Goal: Task Accomplishment & Management: Manage account settings

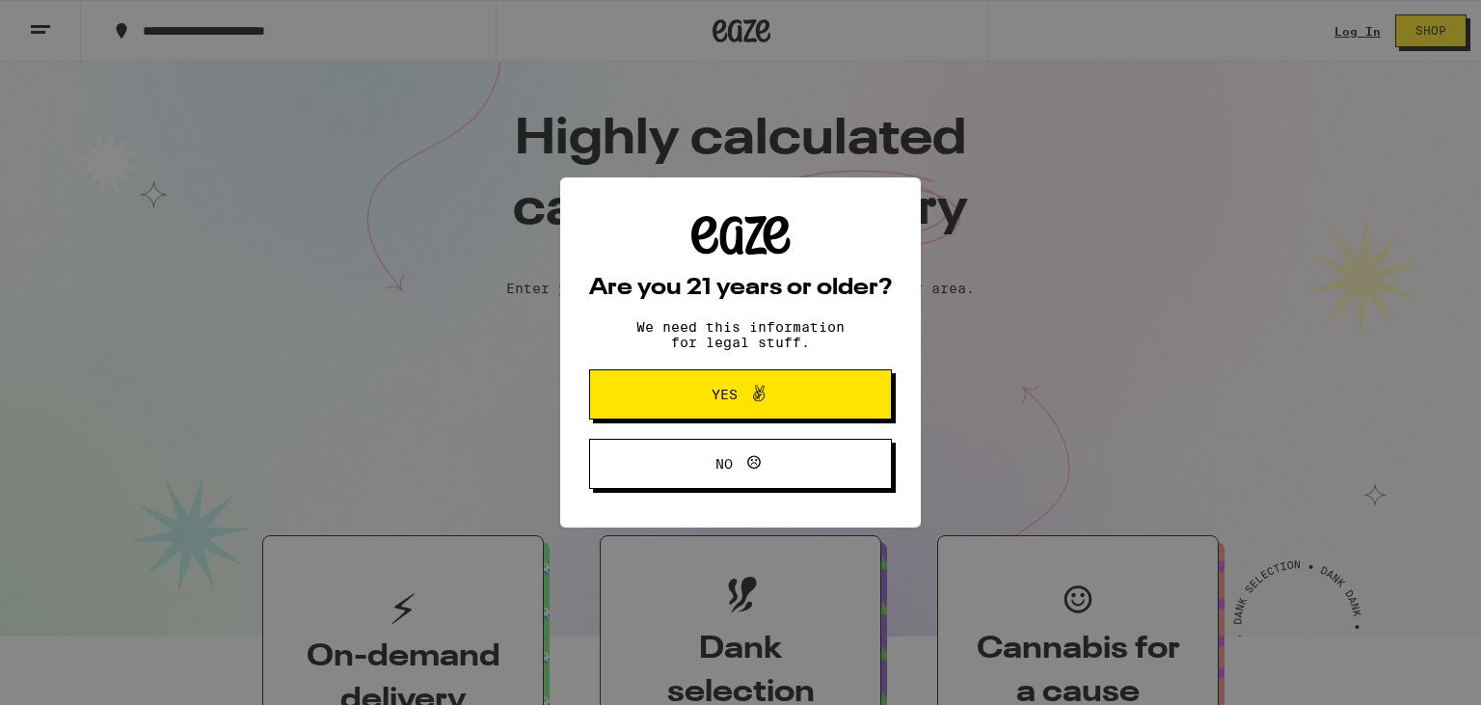
click at [756, 407] on span at bounding box center [758, 394] width 23 height 25
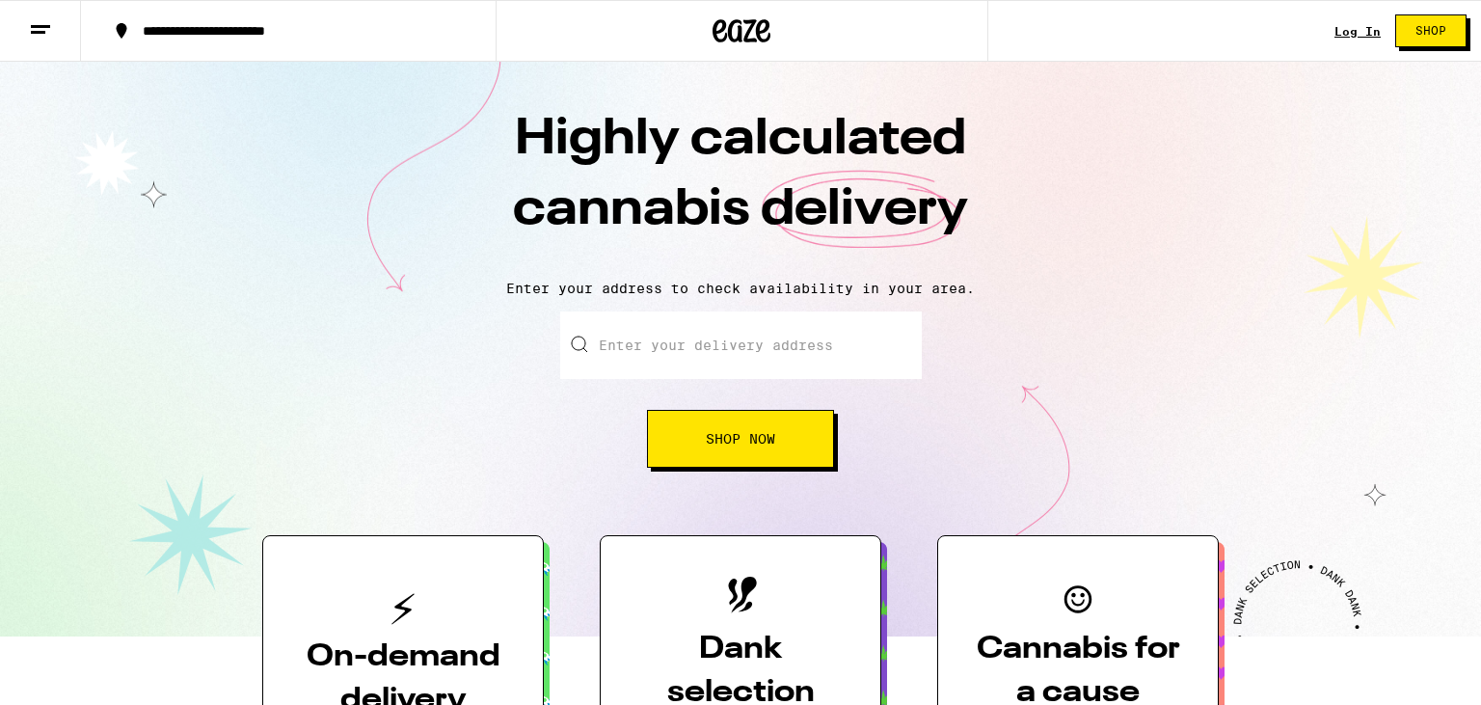
click at [1368, 25] on link "Log In" at bounding box center [1357, 31] width 46 height 13
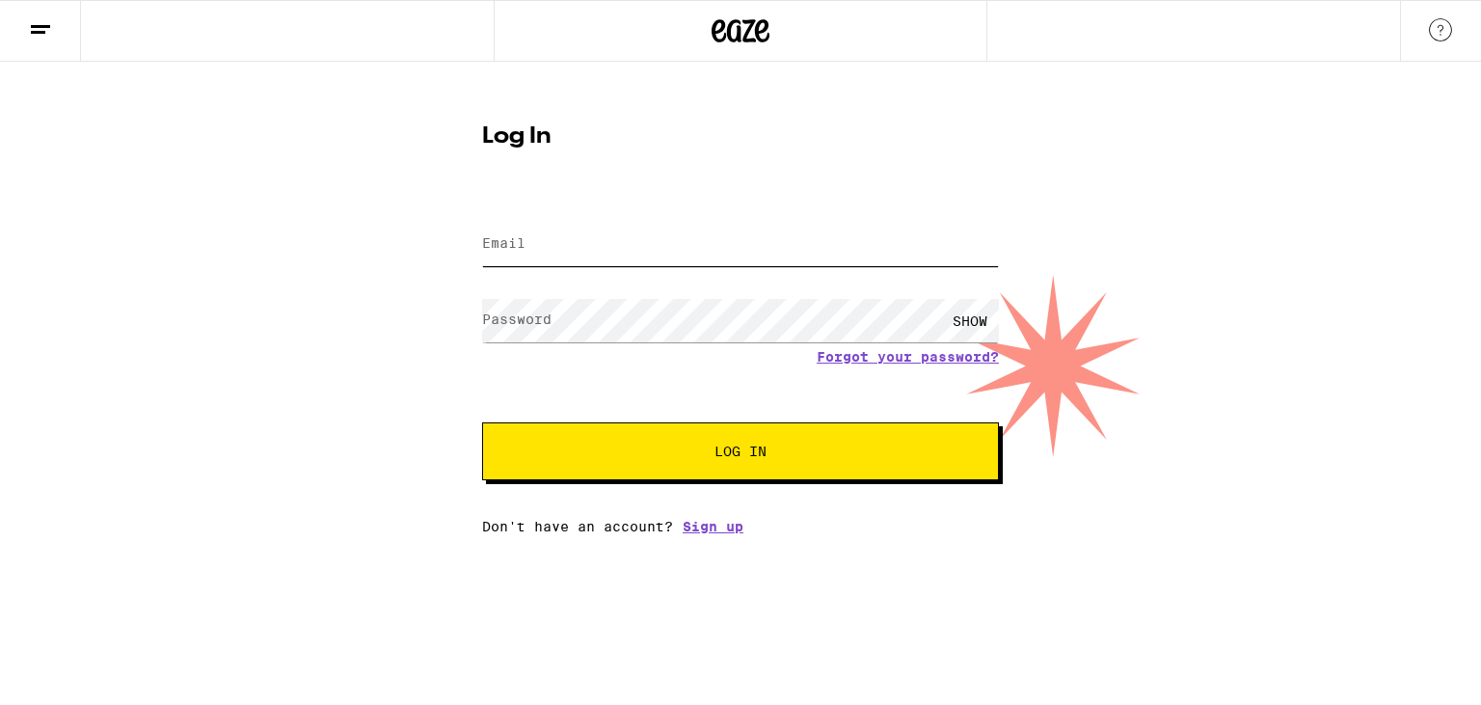
click at [581, 249] on input "Email" at bounding box center [740, 244] width 517 height 43
type input "[PERSON_NAME][EMAIL_ADDRESS][DOMAIN_NAME]"
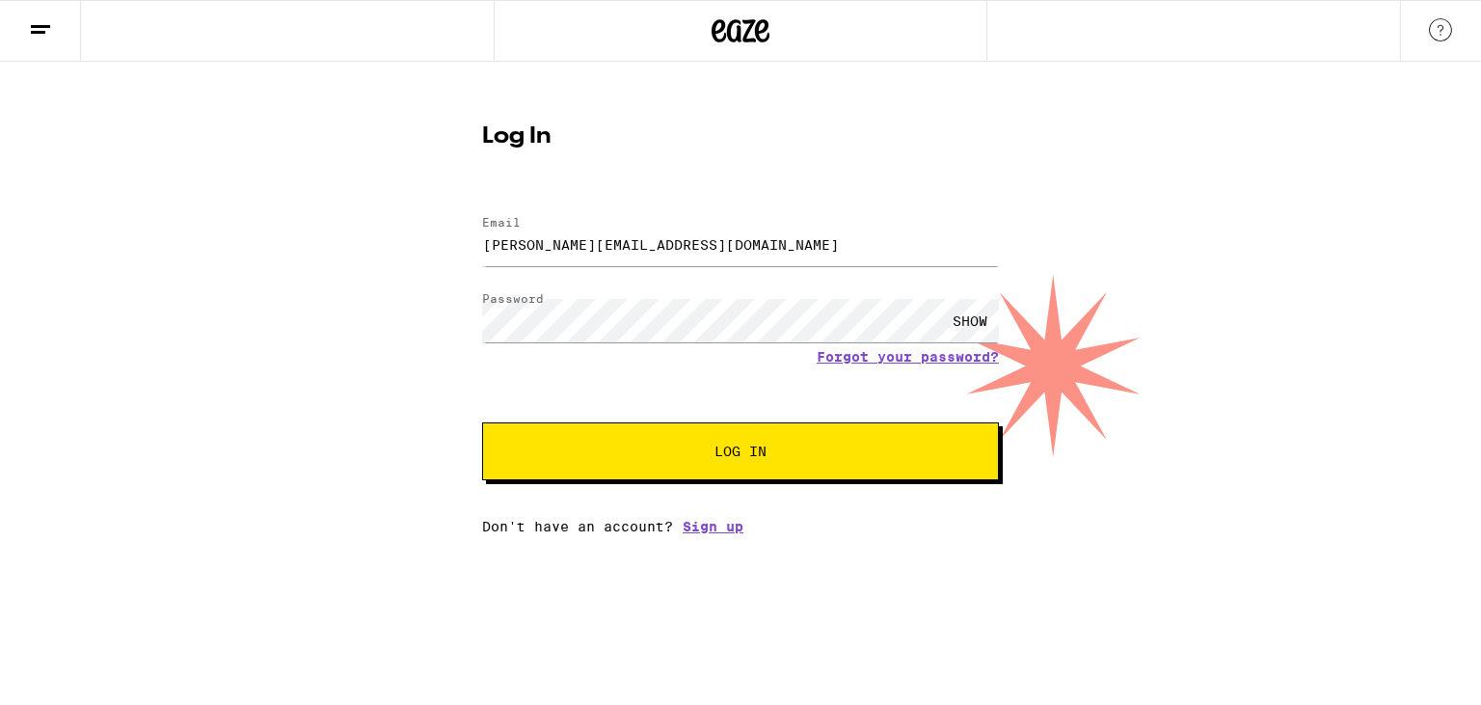
click at [615, 444] on button "Log In" at bounding box center [740, 451] width 517 height 58
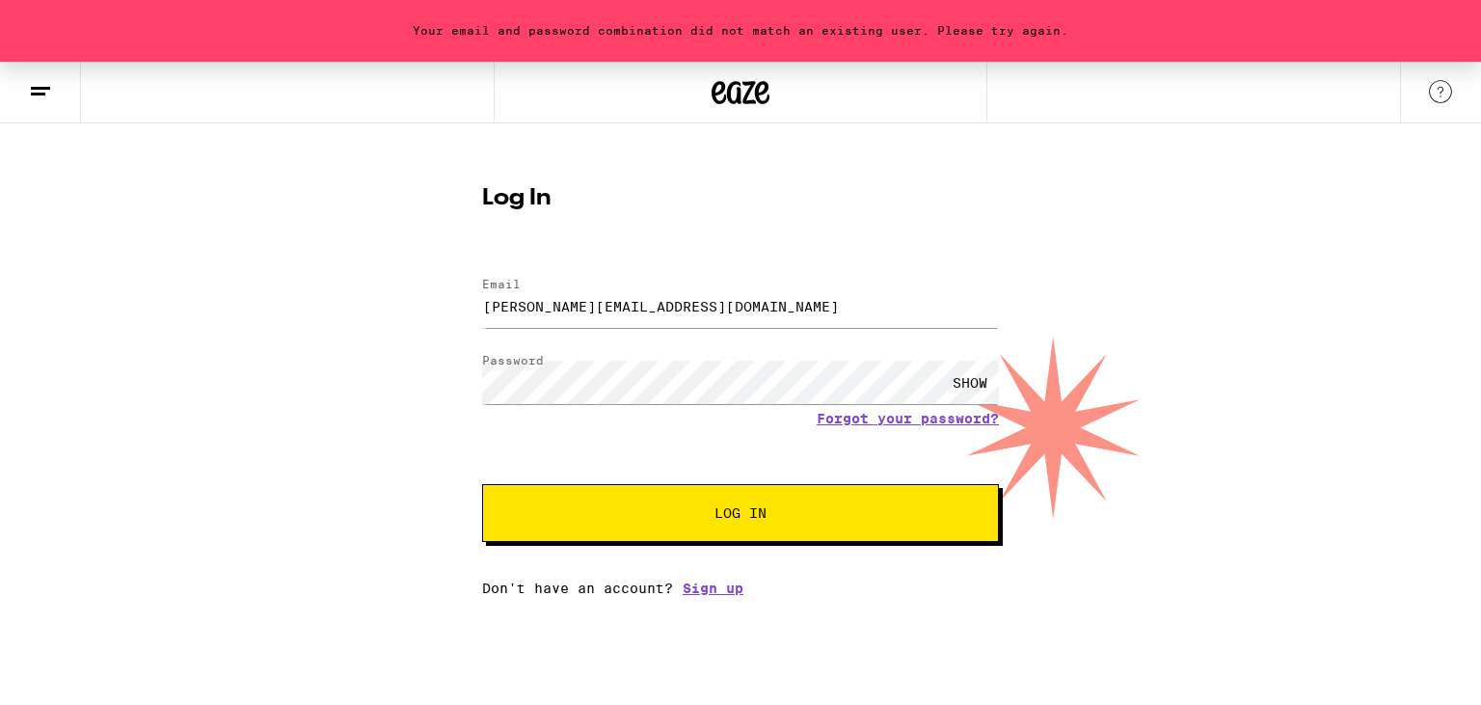
click at [946, 384] on div "SHOW" at bounding box center [970, 382] width 58 height 43
click at [662, 519] on span "Log In" at bounding box center [740, 512] width 361 height 13
click at [661, 499] on button "Log In" at bounding box center [740, 513] width 517 height 58
click at [614, 523] on button "Log In" at bounding box center [740, 513] width 517 height 58
click at [627, 496] on button "Log In" at bounding box center [740, 513] width 517 height 58
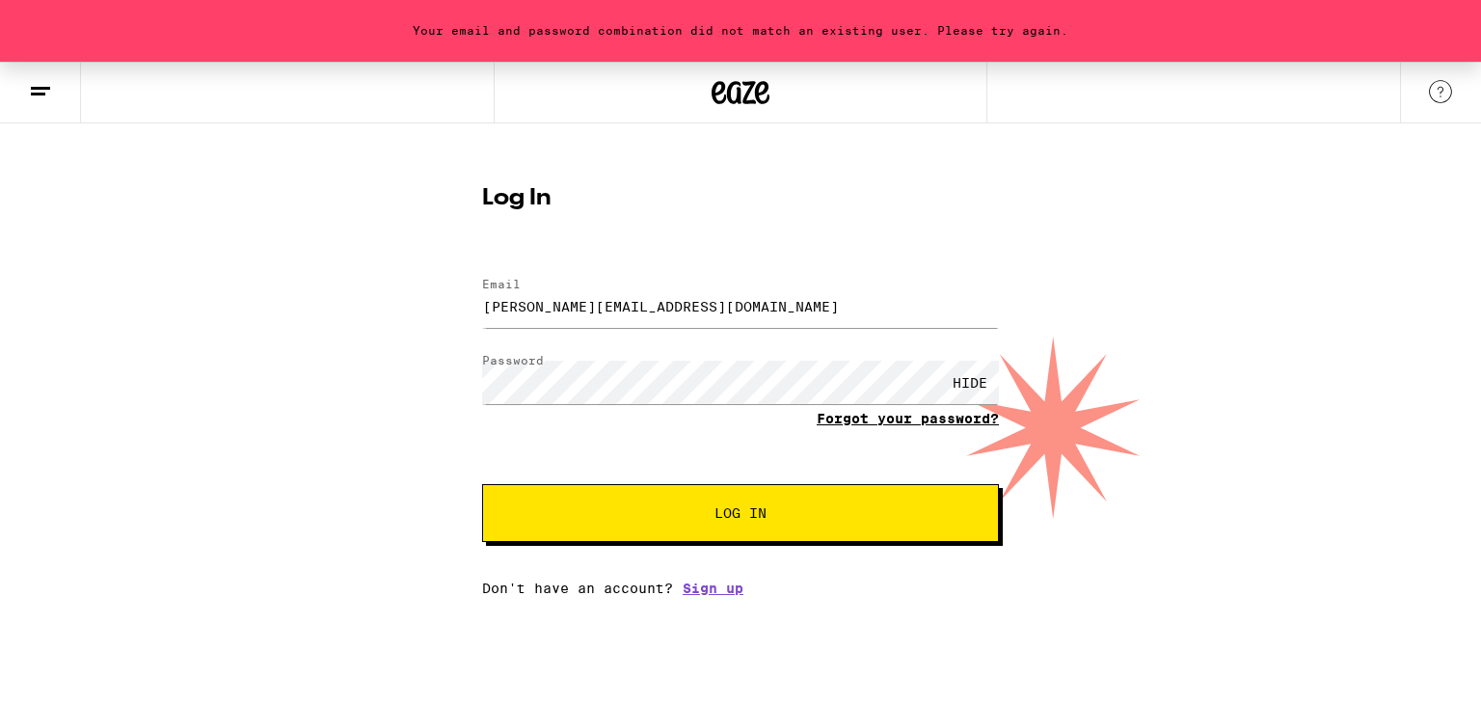
click at [841, 419] on link "Forgot your password?" at bounding box center [907, 418] width 182 height 15
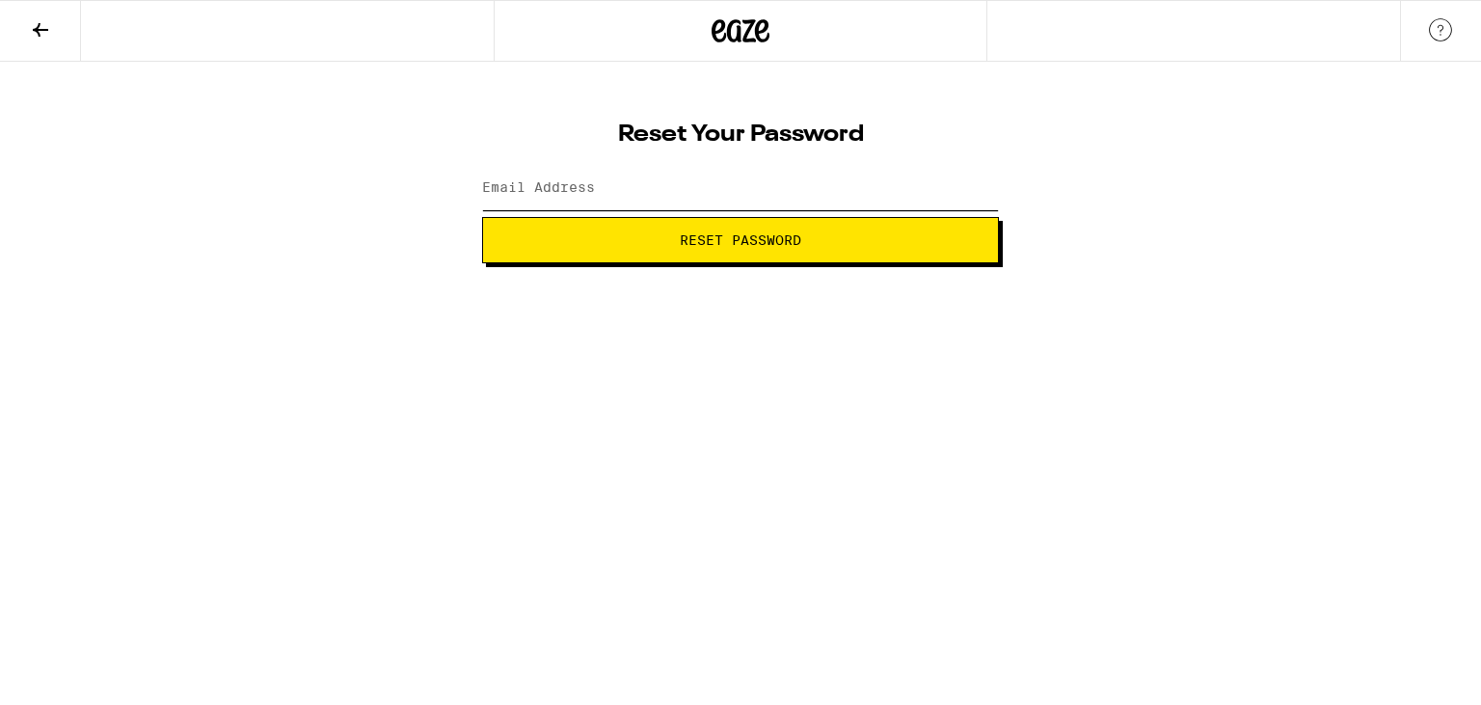
click at [730, 204] on input "Email Address" at bounding box center [740, 188] width 517 height 43
type input "[PERSON_NAME][EMAIL_ADDRESS][DOMAIN_NAME]"
click at [735, 239] on span "Reset Password" at bounding box center [740, 239] width 121 height 13
click at [964, 178] on div "SHOW" at bounding box center [970, 188] width 58 height 43
click at [874, 248] on button "Submit" at bounding box center [740, 240] width 517 height 46
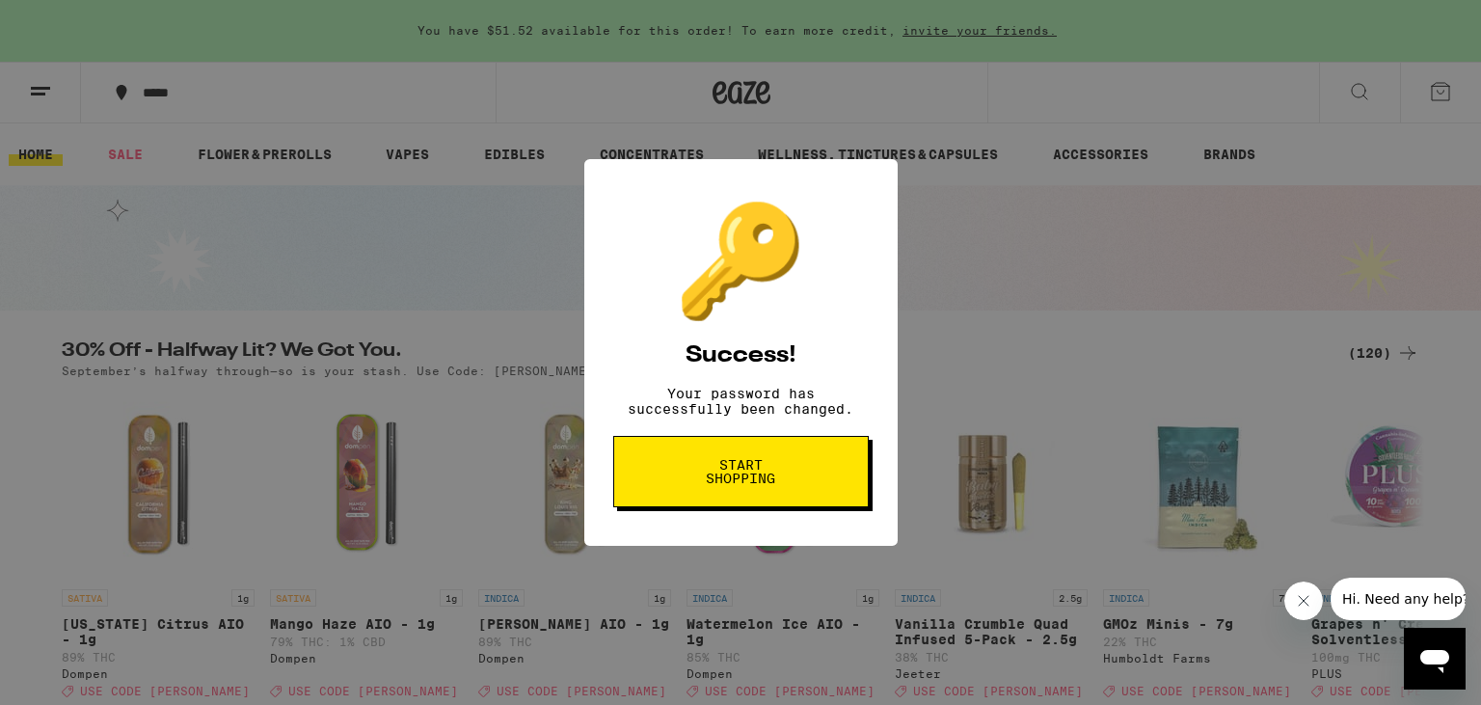
click at [829, 82] on div "🔑 Success! Your password has successfully been changed. Start shopping" at bounding box center [740, 352] width 1481 height 705
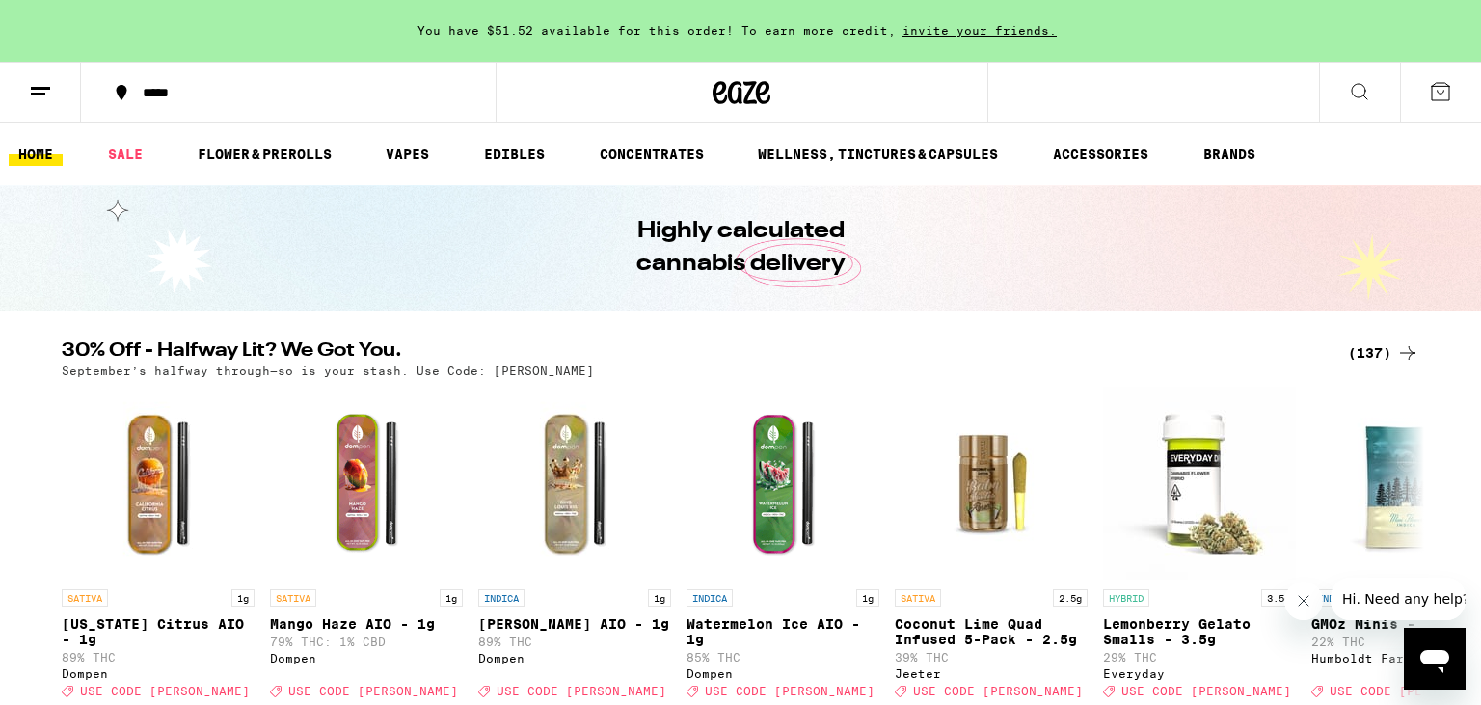
click at [33, 83] on icon at bounding box center [40, 91] width 23 height 23
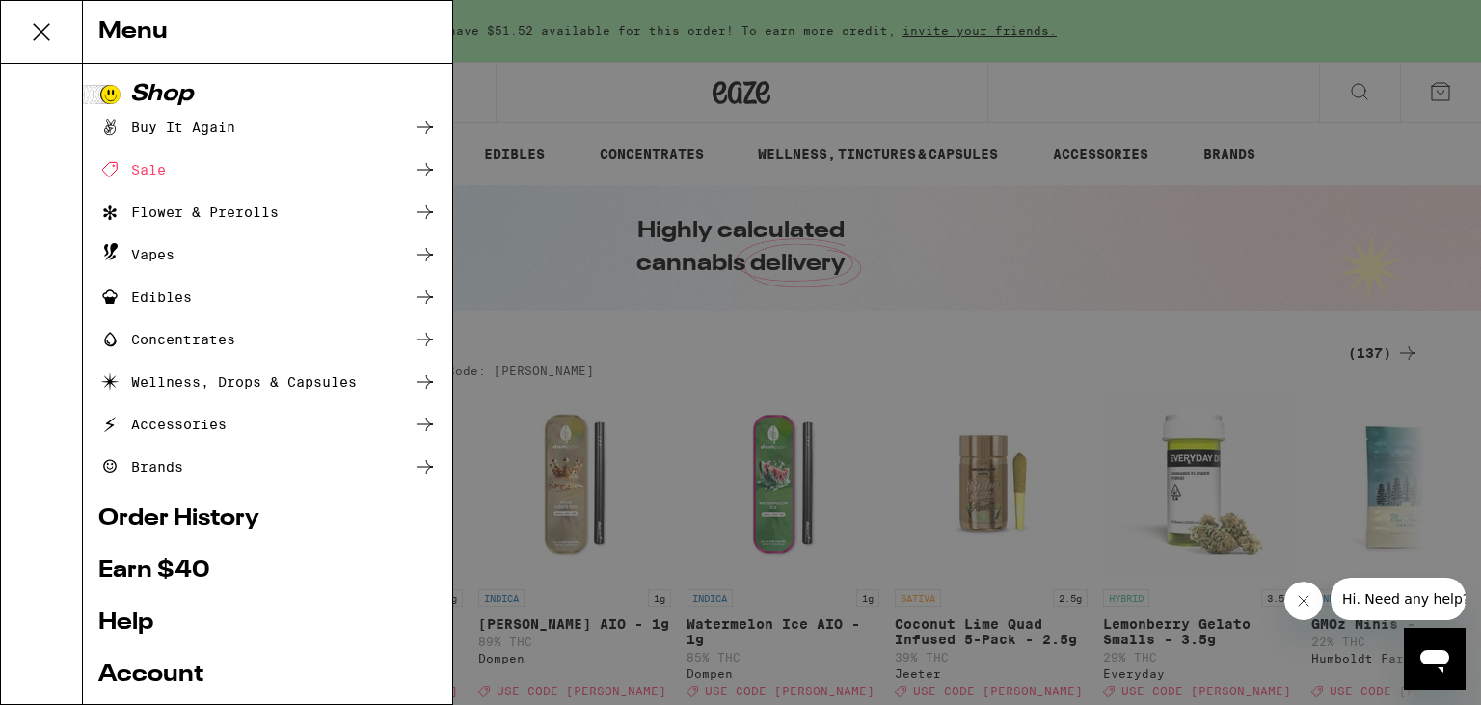
click at [156, 512] on link "Order History" at bounding box center [267, 518] width 338 height 23
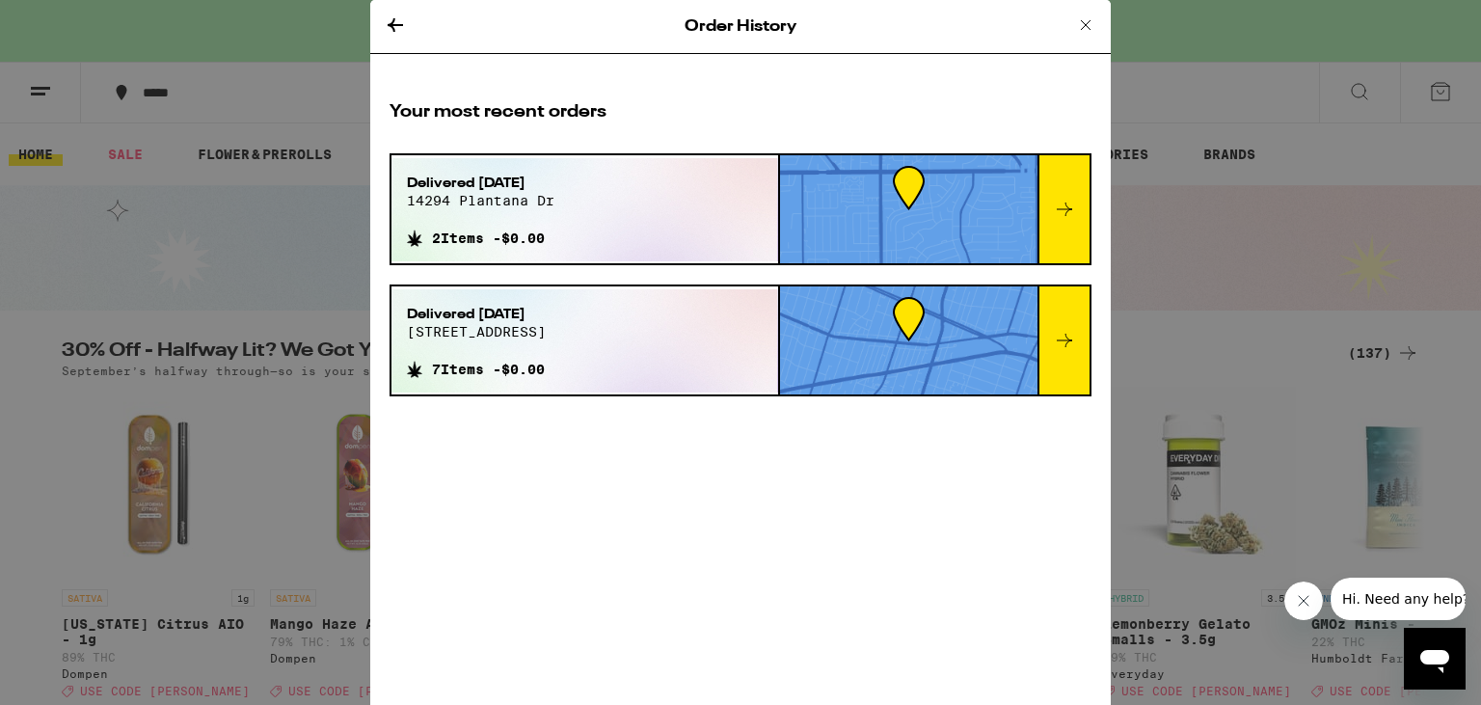
click at [1066, 181] on div at bounding box center [1063, 209] width 52 height 108
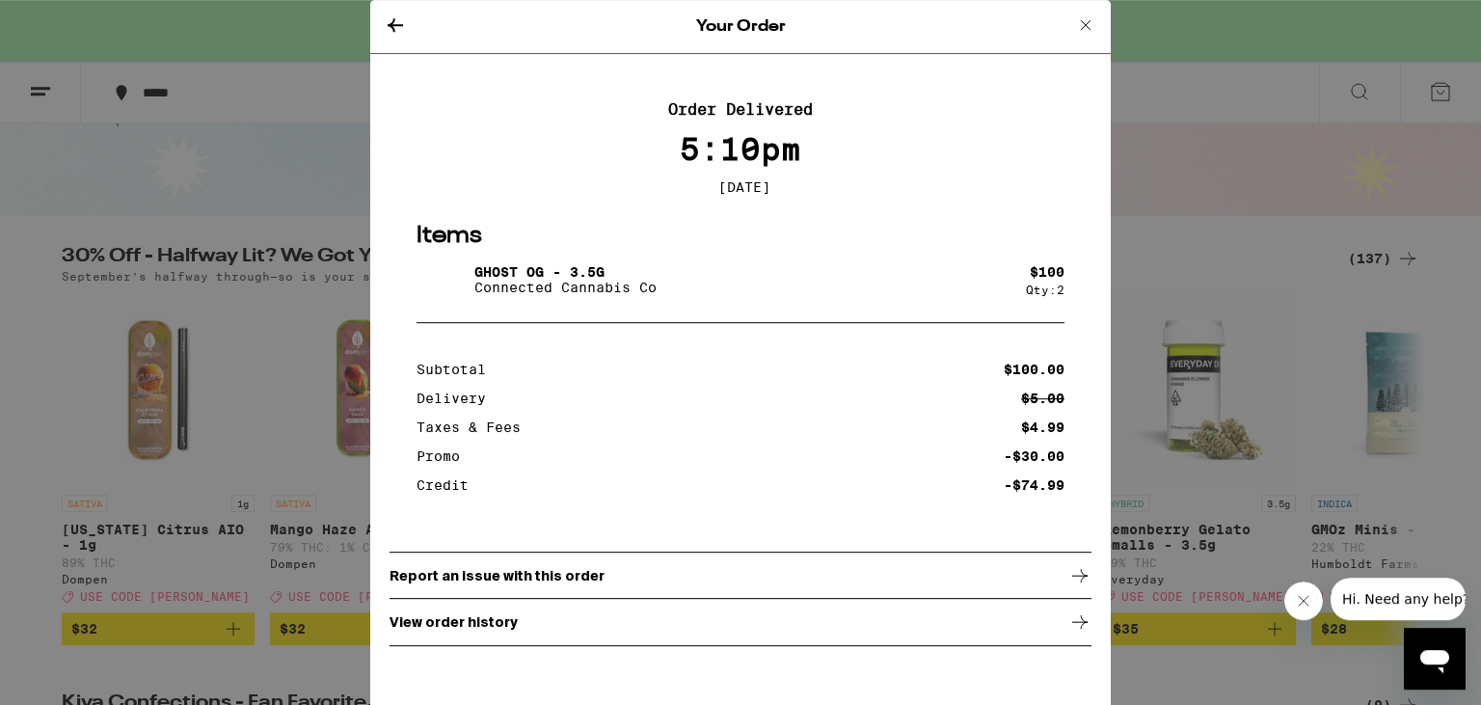
scroll to position [101, 0]
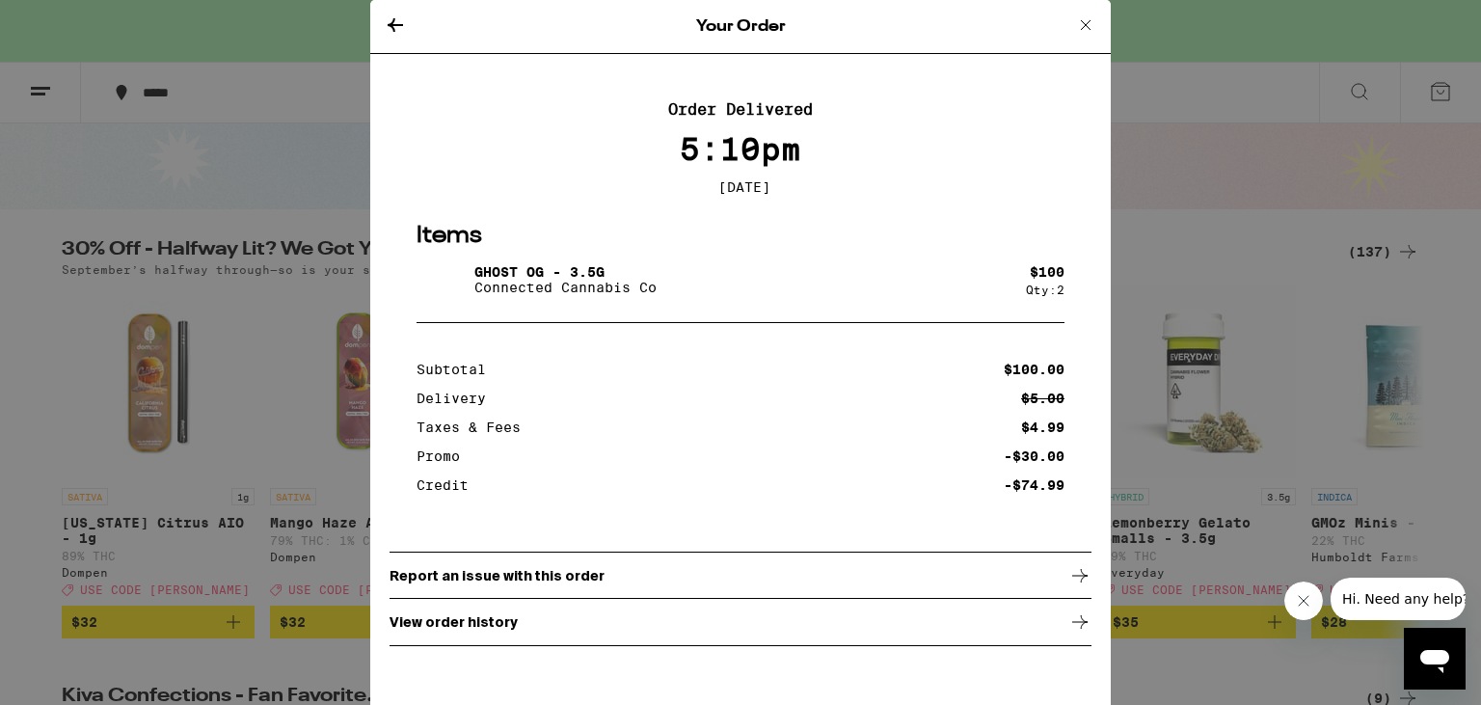
click at [1085, 26] on icon at bounding box center [1085, 24] width 23 height 23
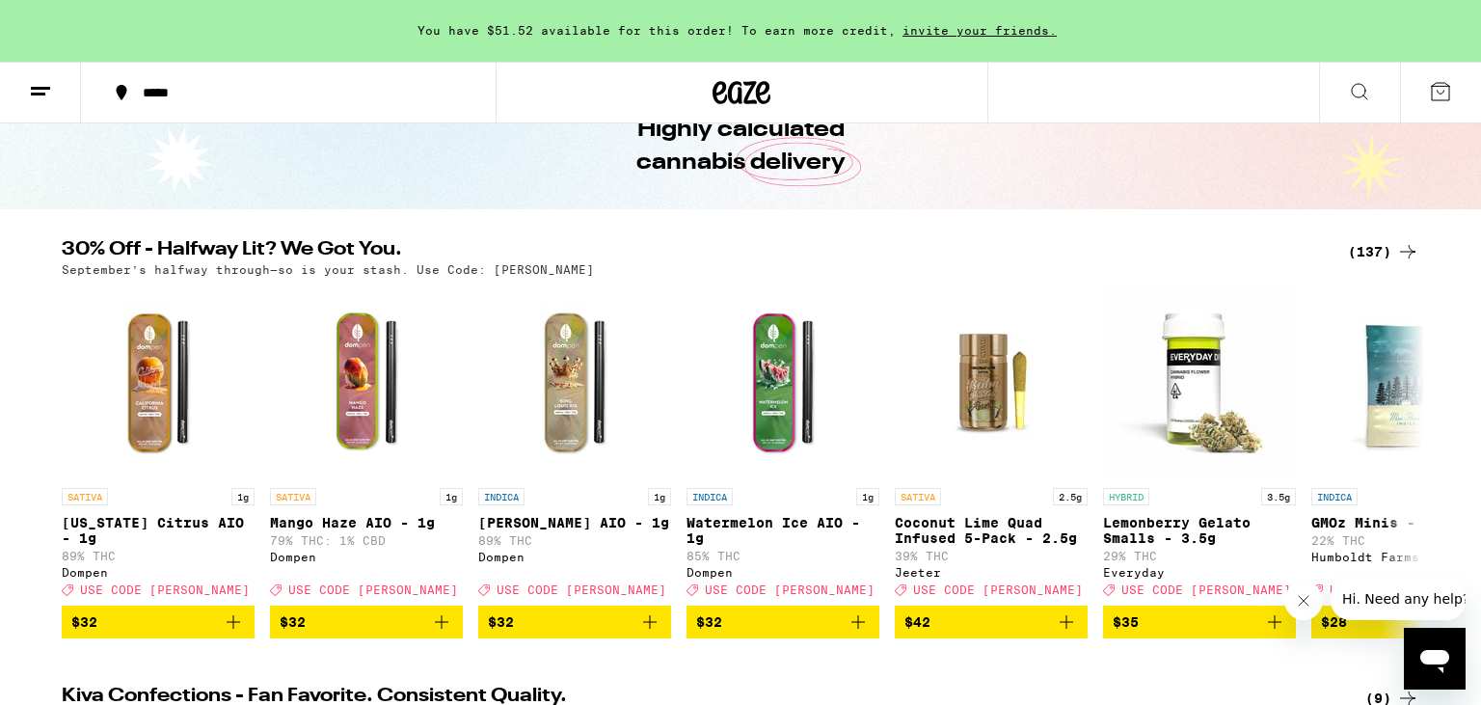
click at [56, 73] on button at bounding box center [40, 93] width 81 height 61
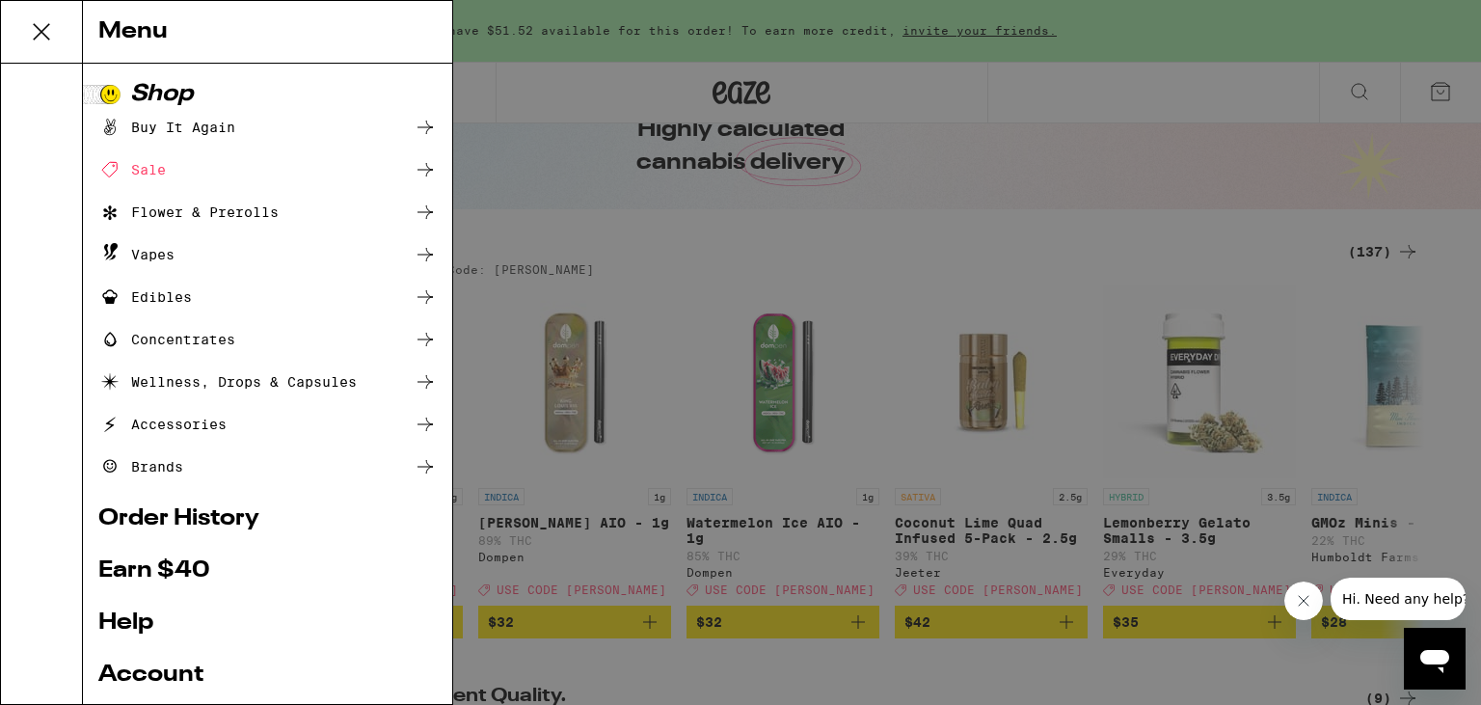
click at [188, 667] on link "Account" at bounding box center [267, 674] width 338 height 23
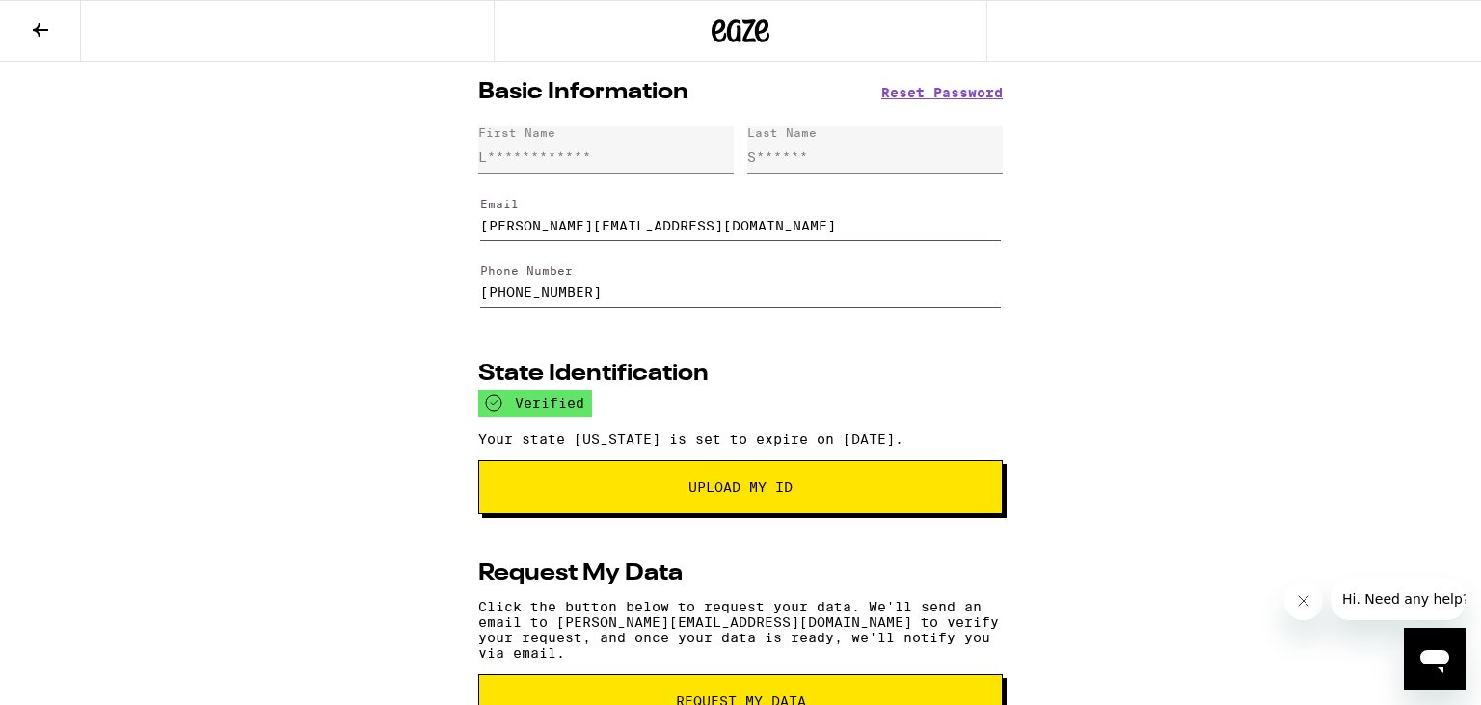
click at [43, 18] on icon at bounding box center [40, 29] width 23 height 23
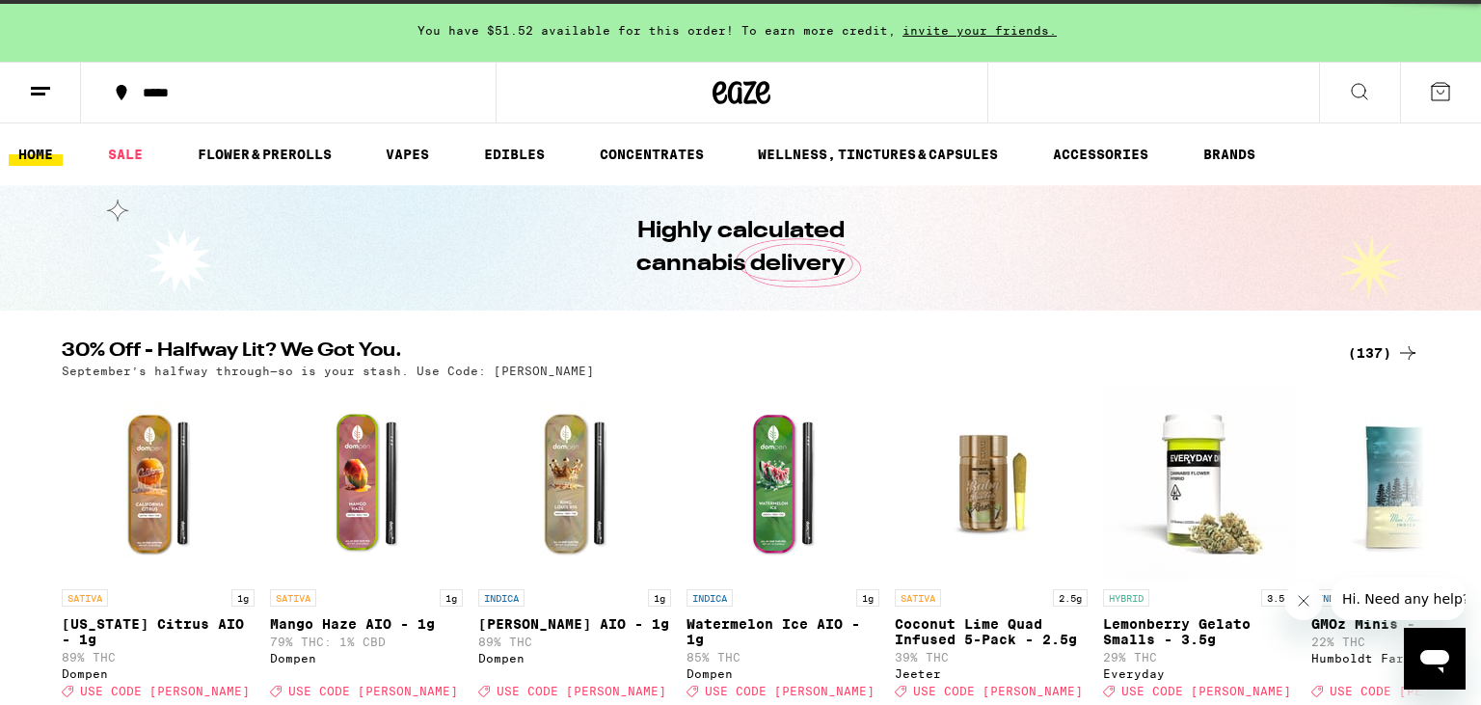
click at [40, 94] on line at bounding box center [38, 94] width 14 height 0
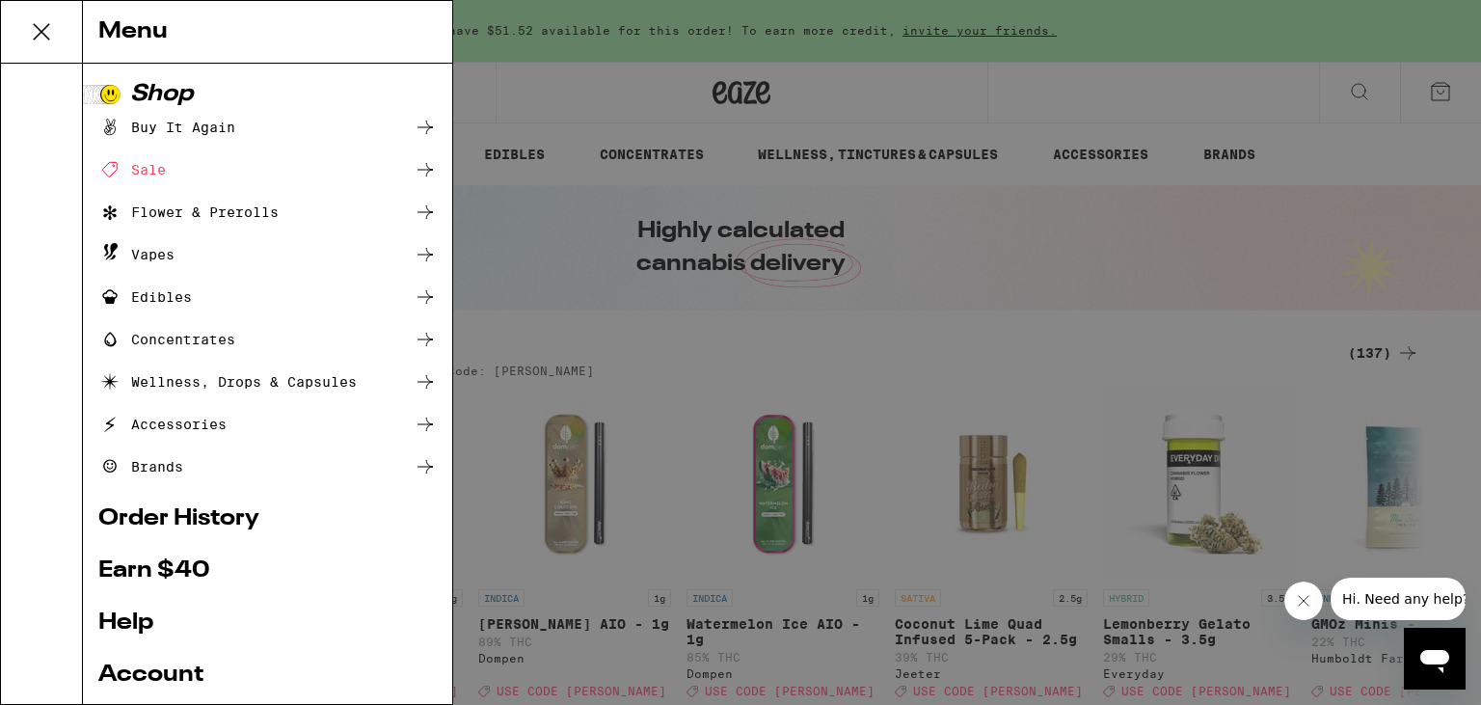
click at [1127, 23] on div "Menu Shop Buy It Again Sale Flower & Prerolls Vapes Edibles Concentrates Wellne…" at bounding box center [740, 352] width 1481 height 705
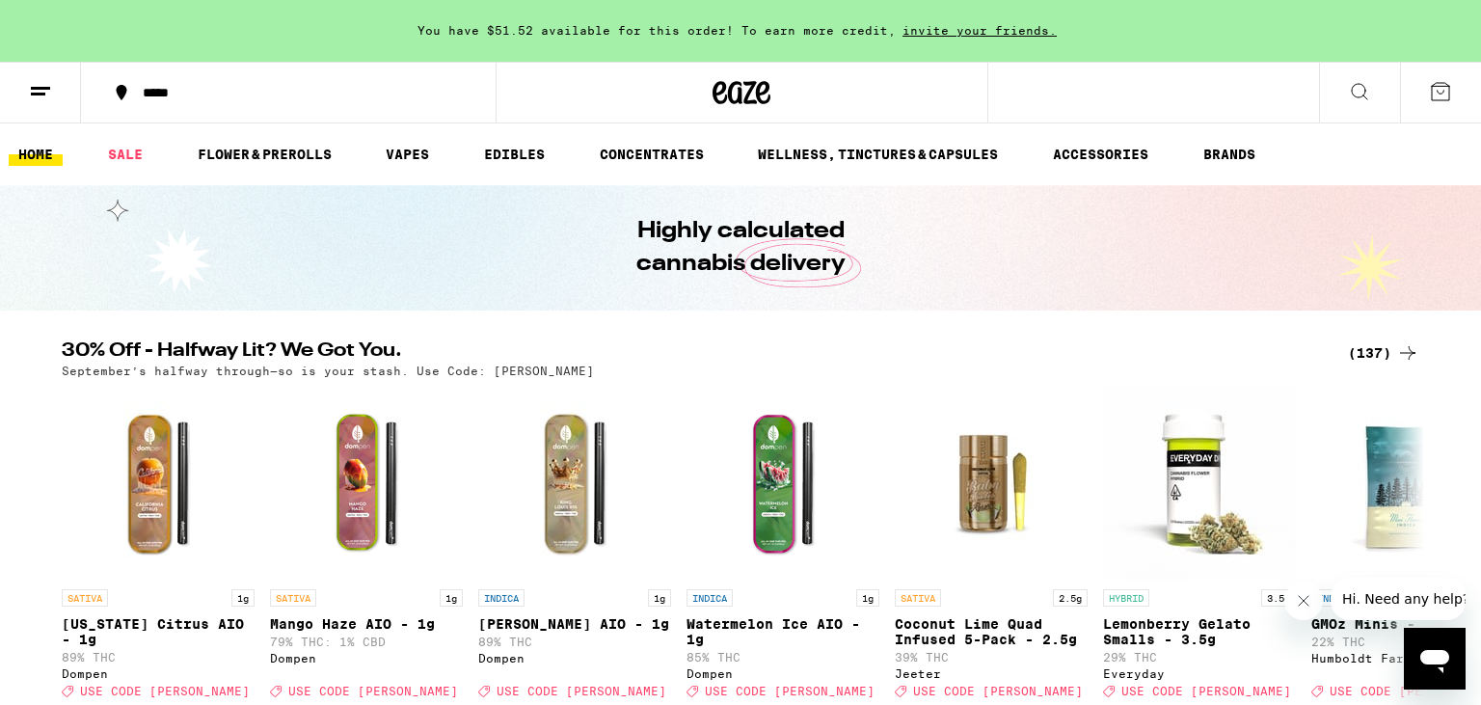
click at [959, 31] on span "invite your friends." at bounding box center [980, 30] width 168 height 13
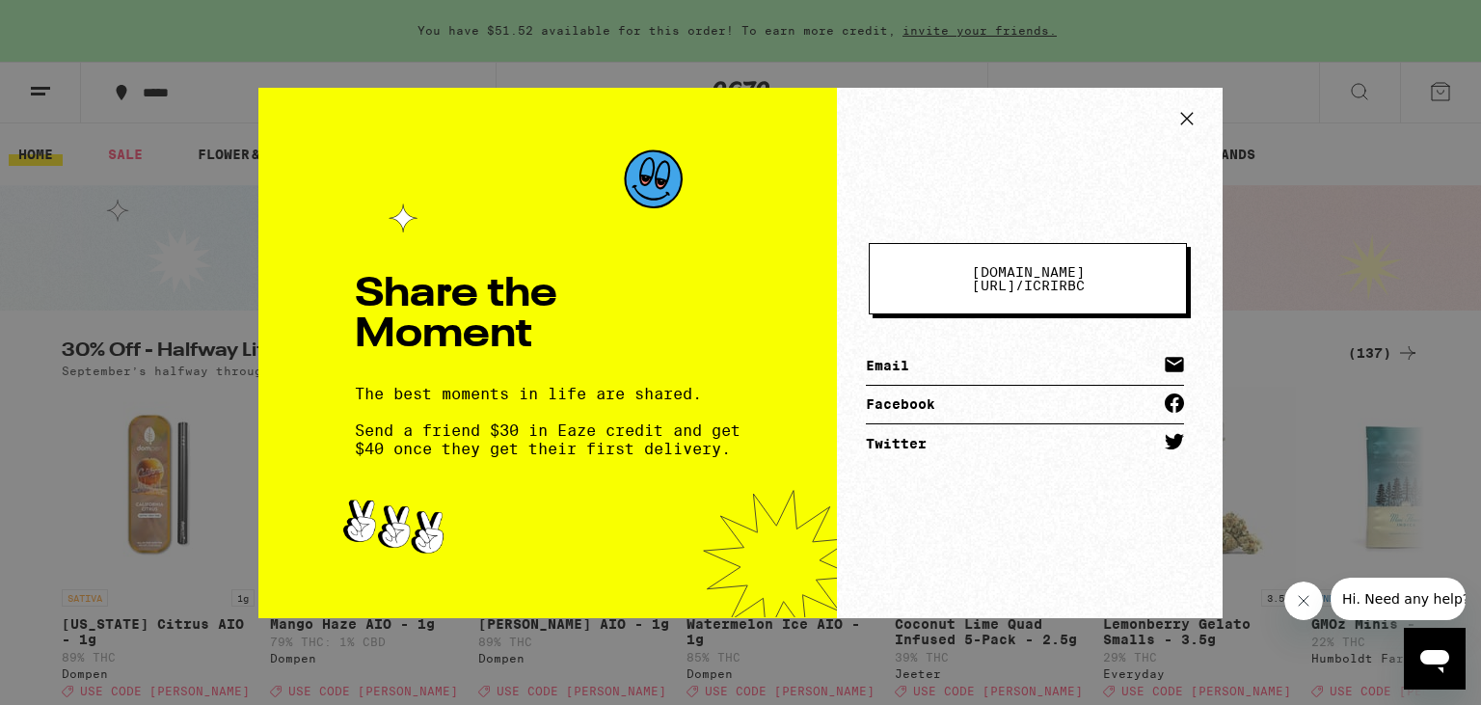
click at [1194, 120] on icon at bounding box center [1186, 118] width 29 height 29
